Goal: Information Seeking & Learning: Learn about a topic

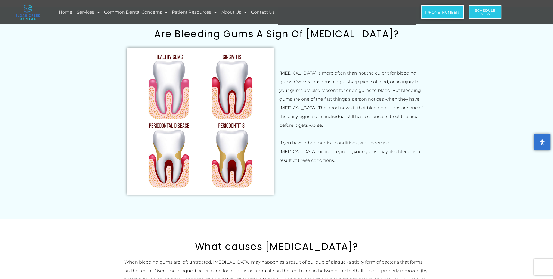
scroll to position [191, 0]
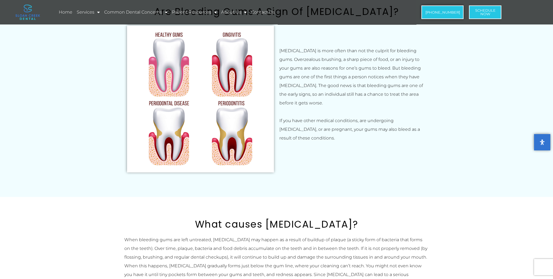
click at [214, 126] on img at bounding box center [200, 99] width 147 height 147
click at [198, 106] on img at bounding box center [200, 99] width 147 height 147
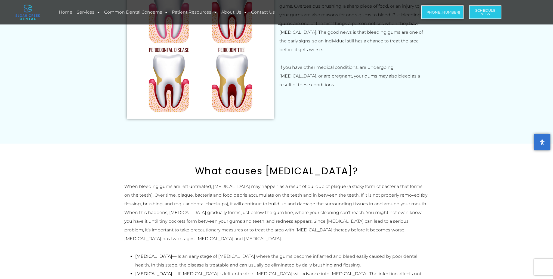
scroll to position [245, 0]
click at [218, 67] on img at bounding box center [200, 44] width 147 height 147
click at [220, 51] on img at bounding box center [200, 44] width 147 height 147
click at [221, 51] on img at bounding box center [200, 44] width 147 height 147
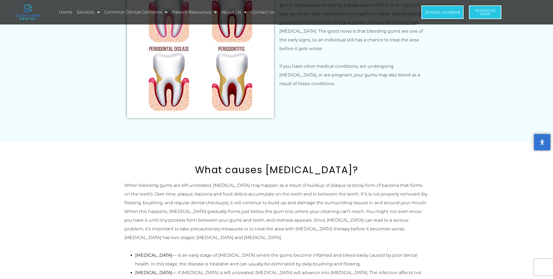
click at [221, 51] on img at bounding box center [200, 44] width 147 height 147
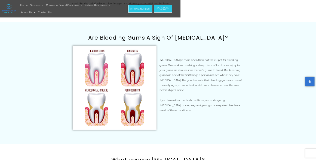
scroll to position [136, 0]
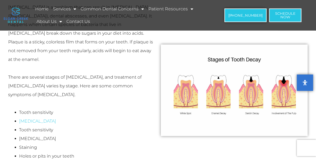
scroll to position [222, 0]
